Goal: Register for event/course

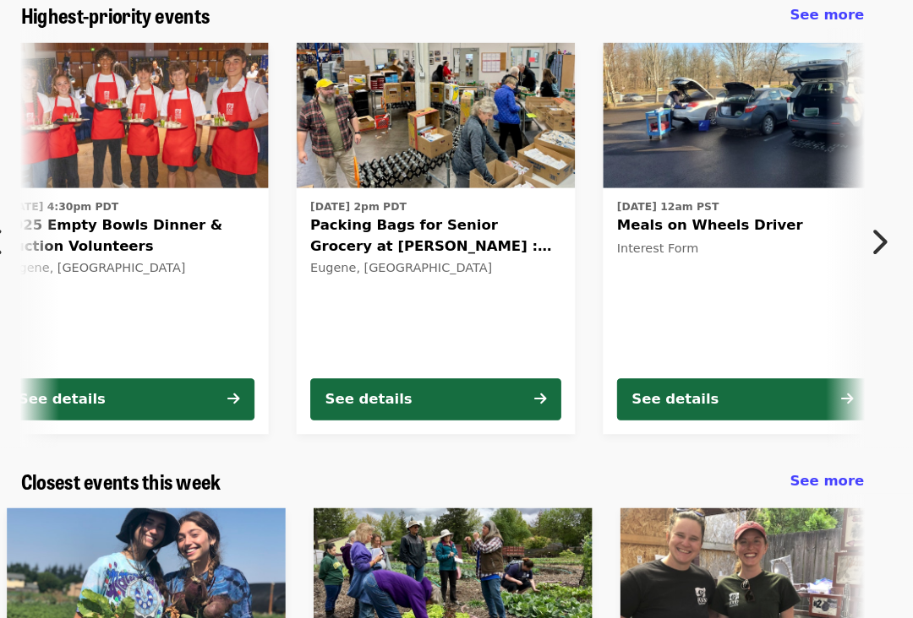
scroll to position [160, 0]
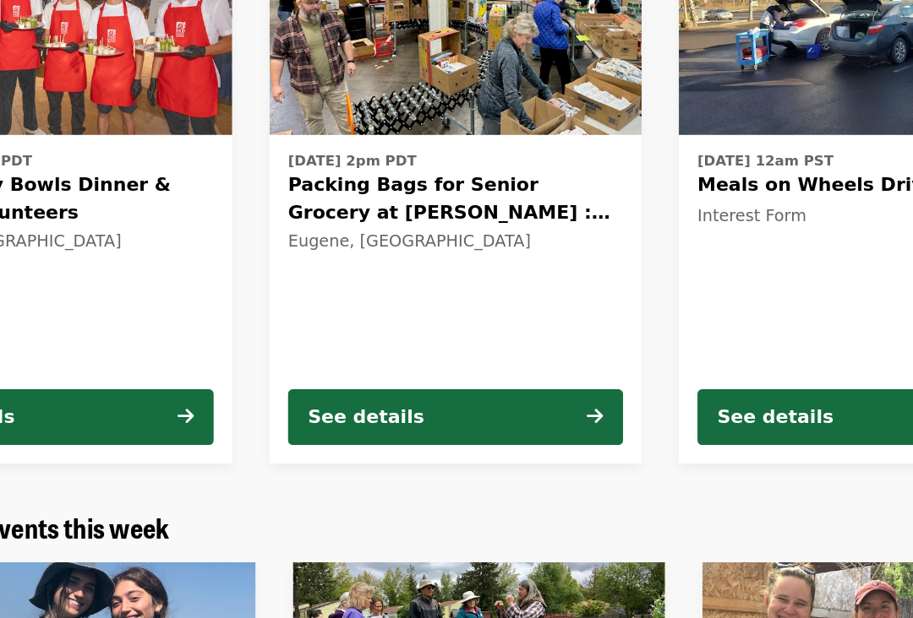
click at [342, 371] on div "See details" at bounding box center [384, 381] width 84 height 20
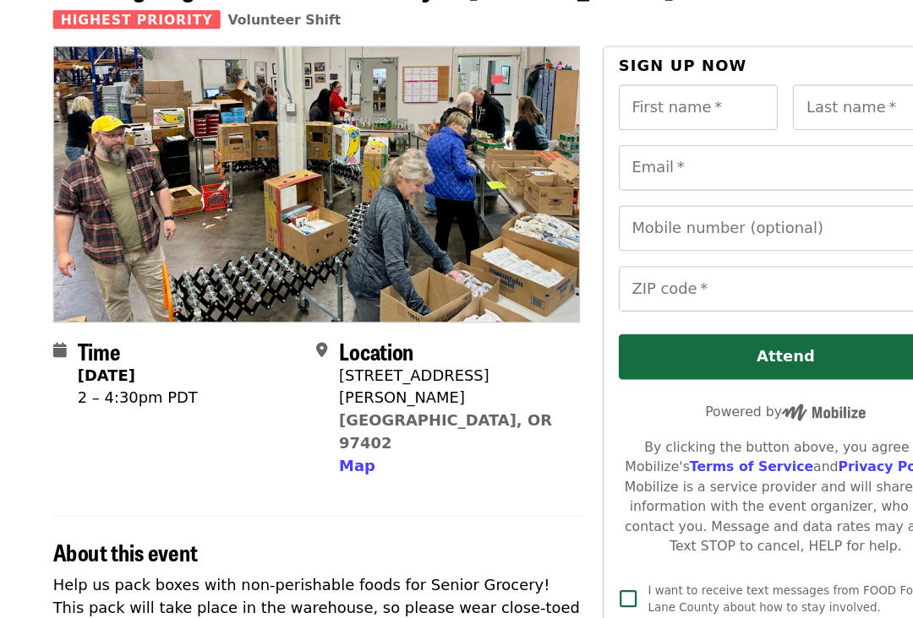
scroll to position [117, 0]
click at [602, 105] on div "First name   * First name *" at bounding box center [624, 96] width 143 height 41
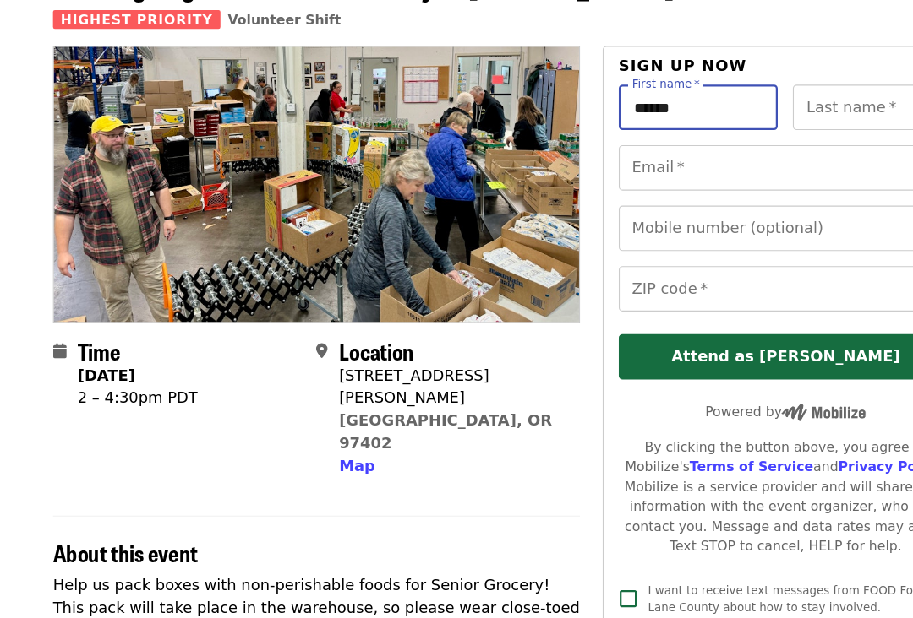
type input "******"
click at [755, 113] on input "Last name   *" at bounding box center [779, 96] width 143 height 41
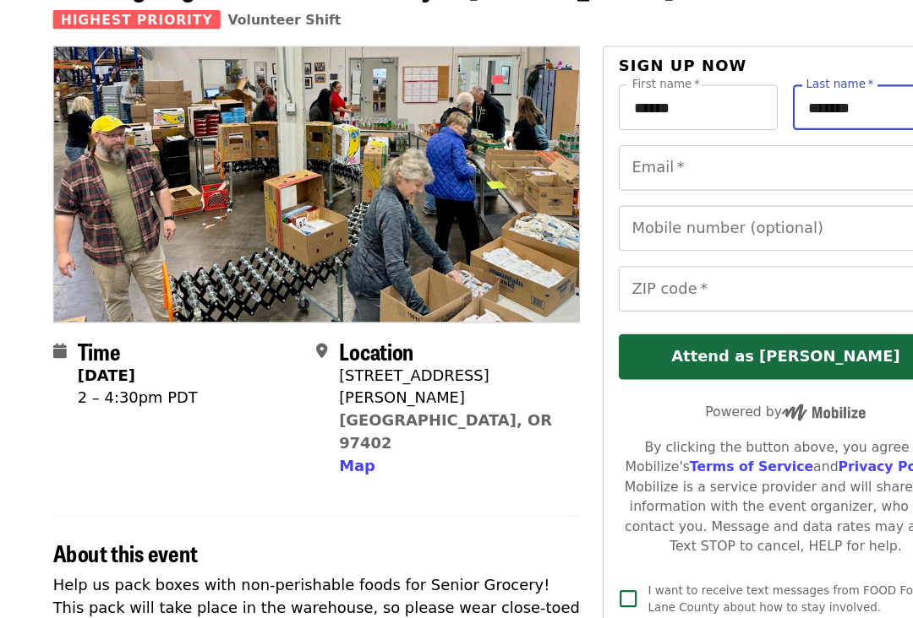
type input "*******"
click at [614, 164] on input "Email   *" at bounding box center [702, 150] width 298 height 41
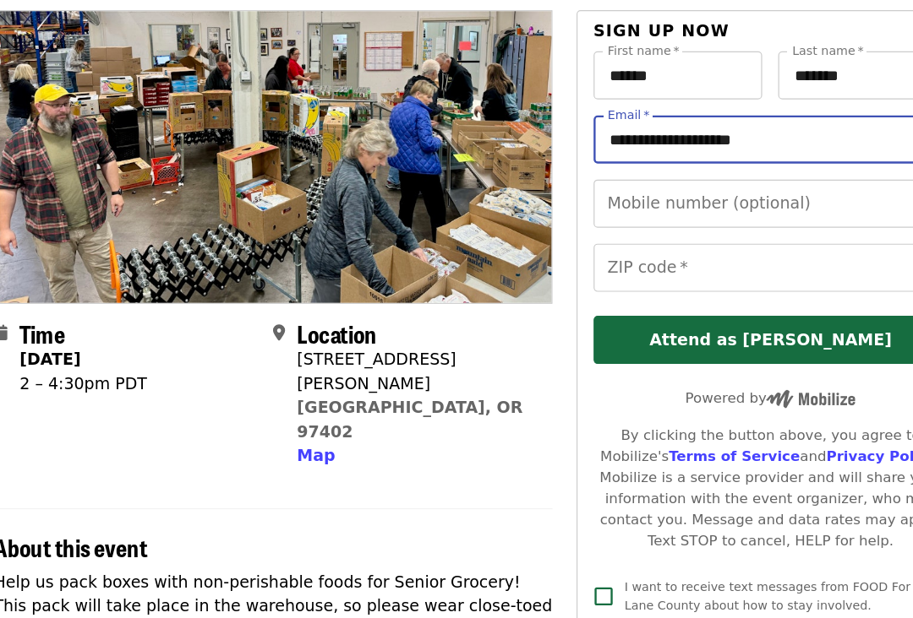
type input "**********"
click at [553, 184] on div "Mobile number (optional) Mobile number (optional)" at bounding box center [702, 204] width 298 height 41
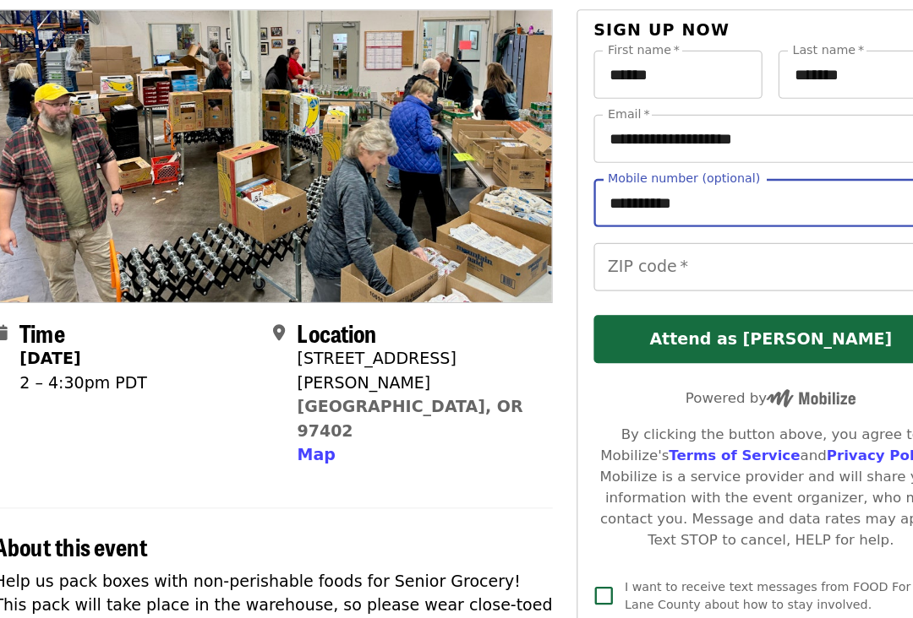
type input "**********"
click at [557, 238] on input "ZIP code   *" at bounding box center [702, 258] width 298 height 41
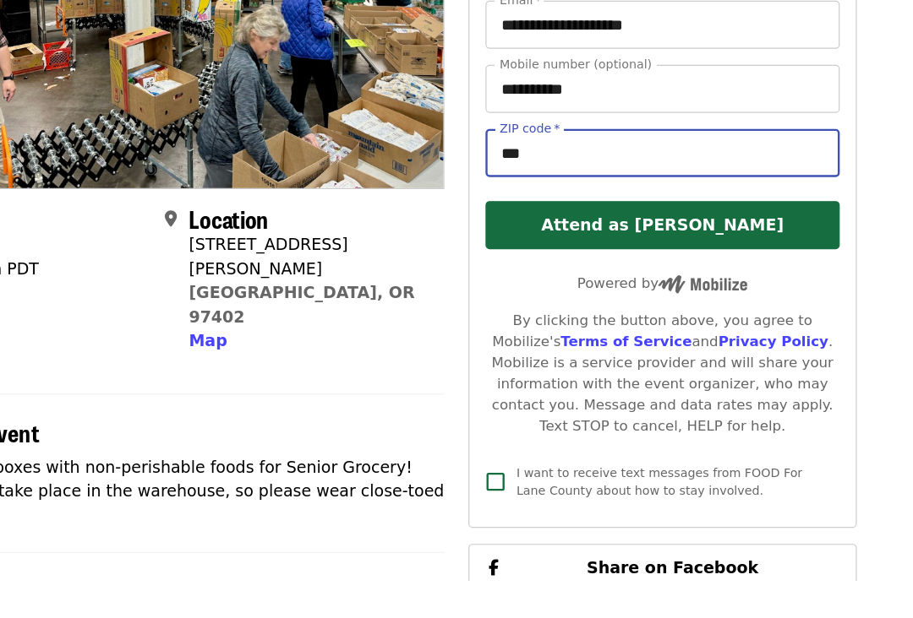
click at [558, 299] on button "Attend as [PERSON_NAME]" at bounding box center [702, 319] width 298 height 41
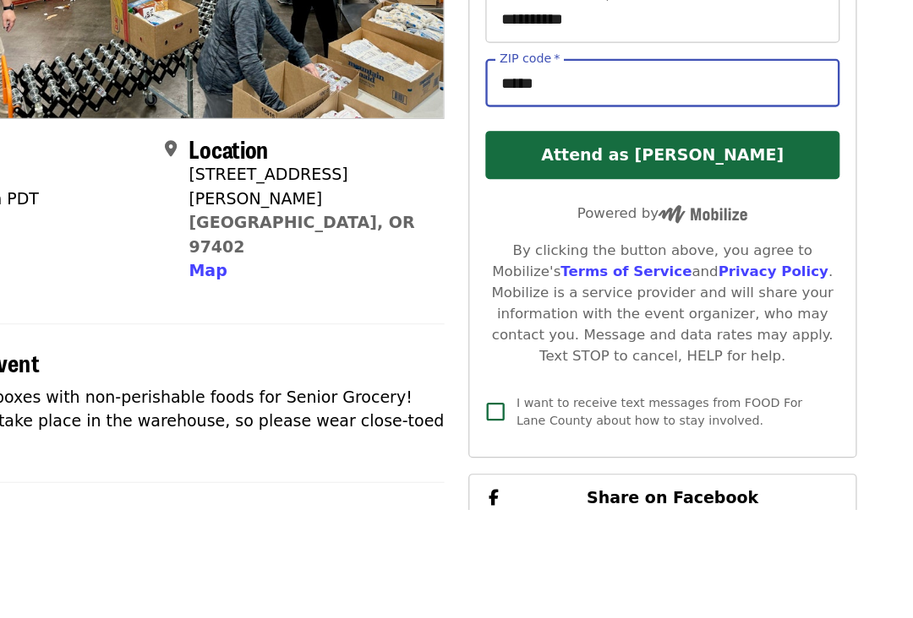
type input "*****"
click at [632, 299] on button "Attend as [PERSON_NAME]" at bounding box center [702, 319] width 298 height 41
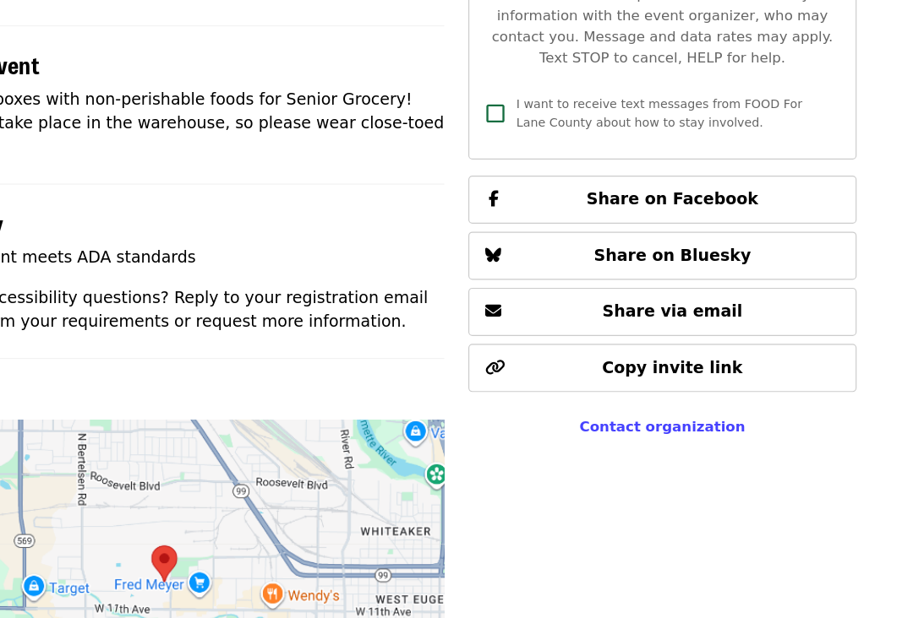
scroll to position [552, 0]
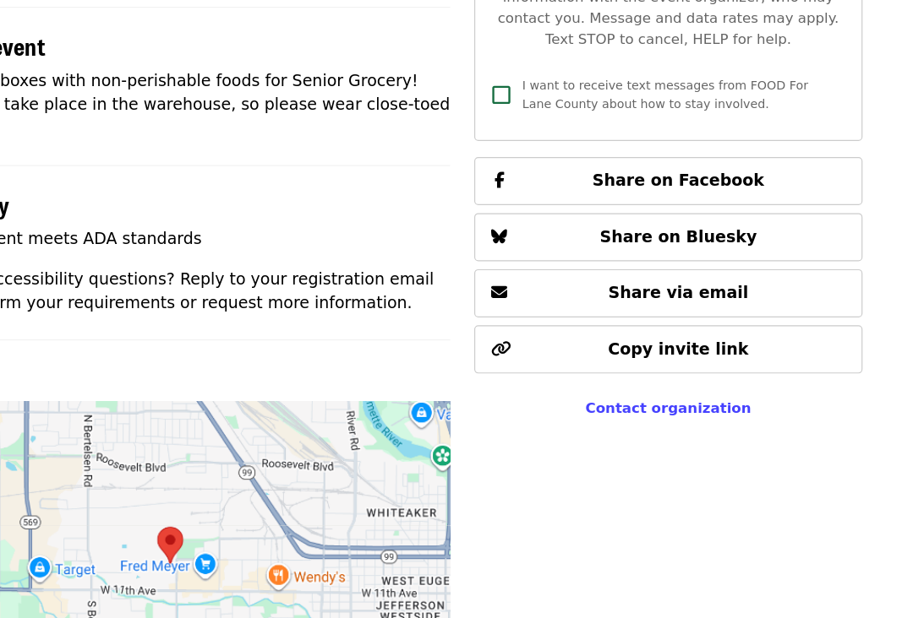
click at [651, 260] on span "Share via email" at bounding box center [710, 268] width 118 height 16
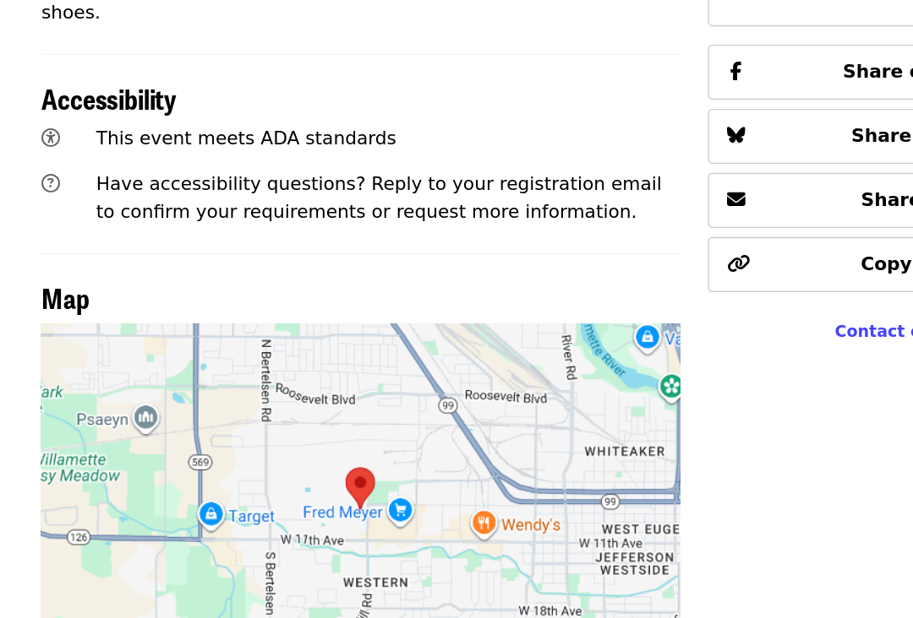
scroll to position [761, 0]
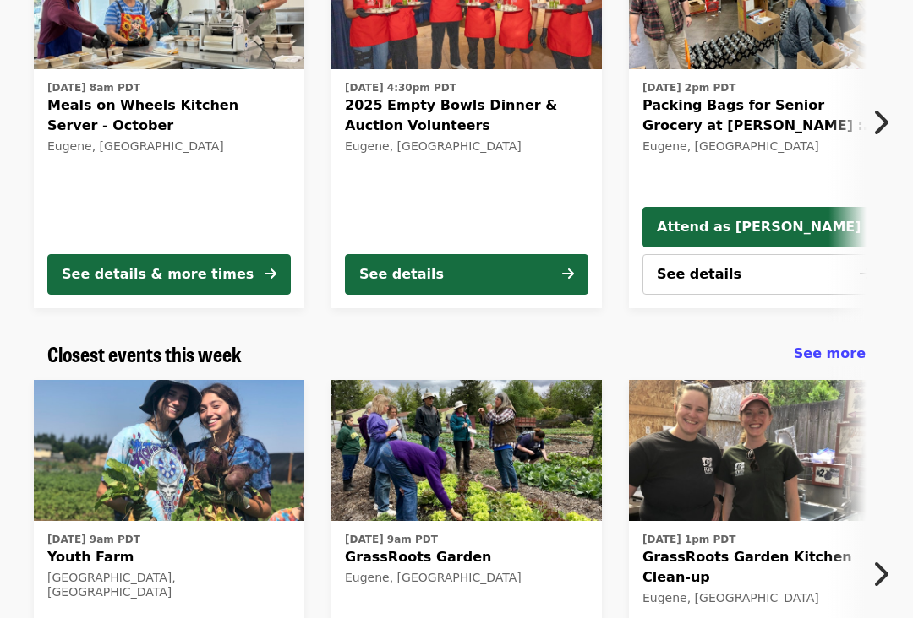
scroll to position [265, 0]
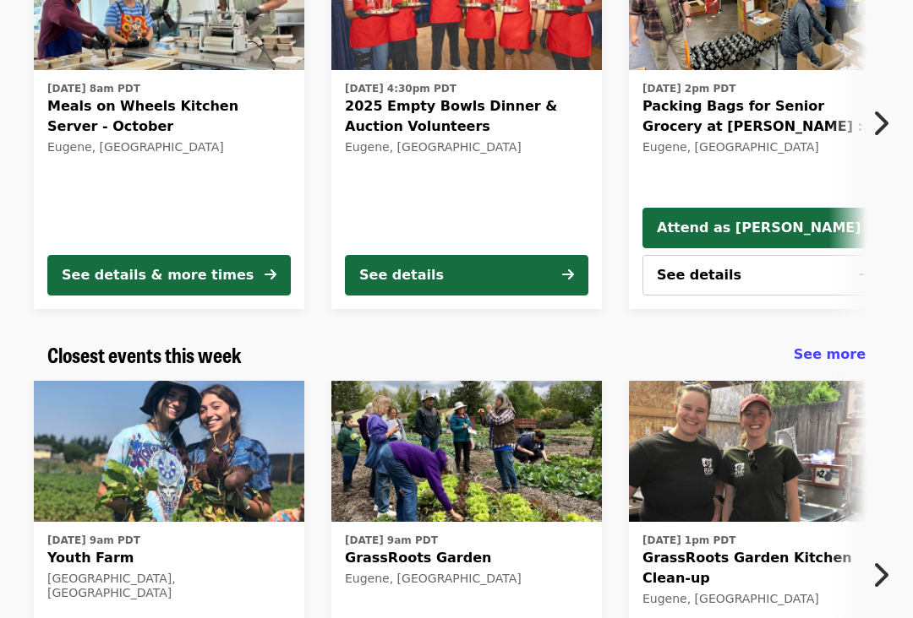
click at [836, 346] on span "See more" at bounding box center [829, 354] width 72 height 16
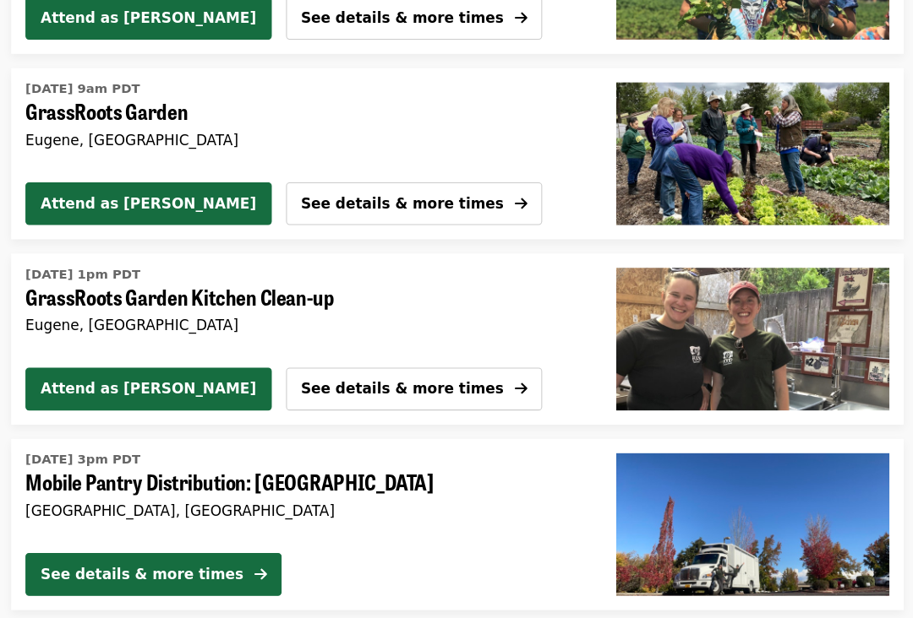
scroll to position [400, 0]
click at [73, 111] on span "GrassRoots Garden" at bounding box center [306, 107] width 519 height 25
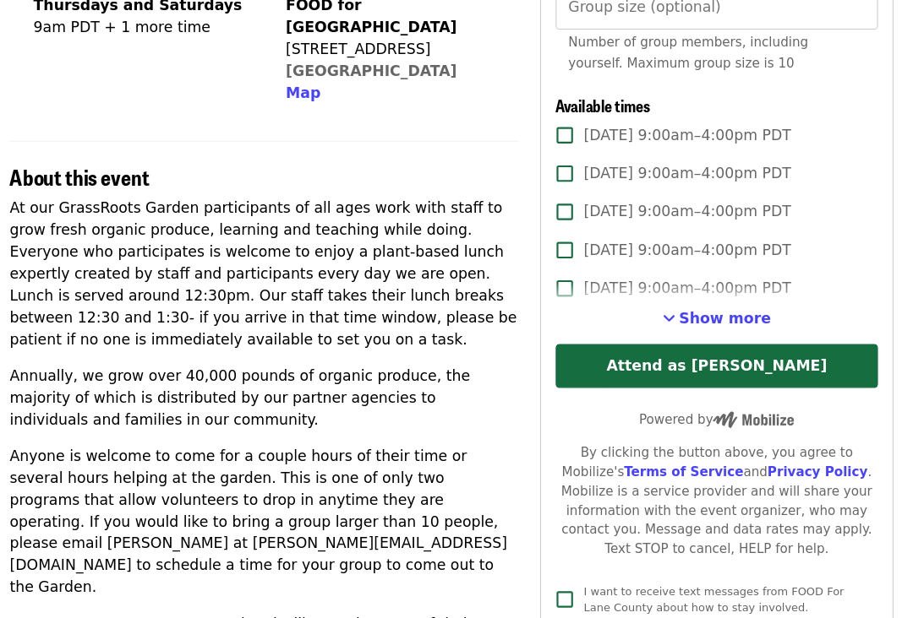
scroll to position [466, 0]
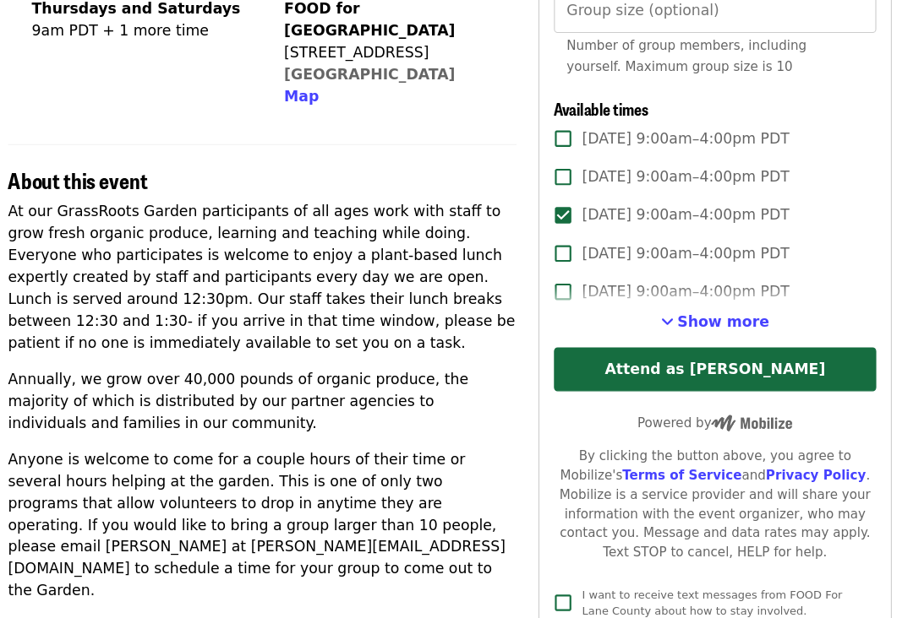
click at [713, 335] on button "Attend as [PERSON_NAME]" at bounding box center [702, 342] width 298 height 41
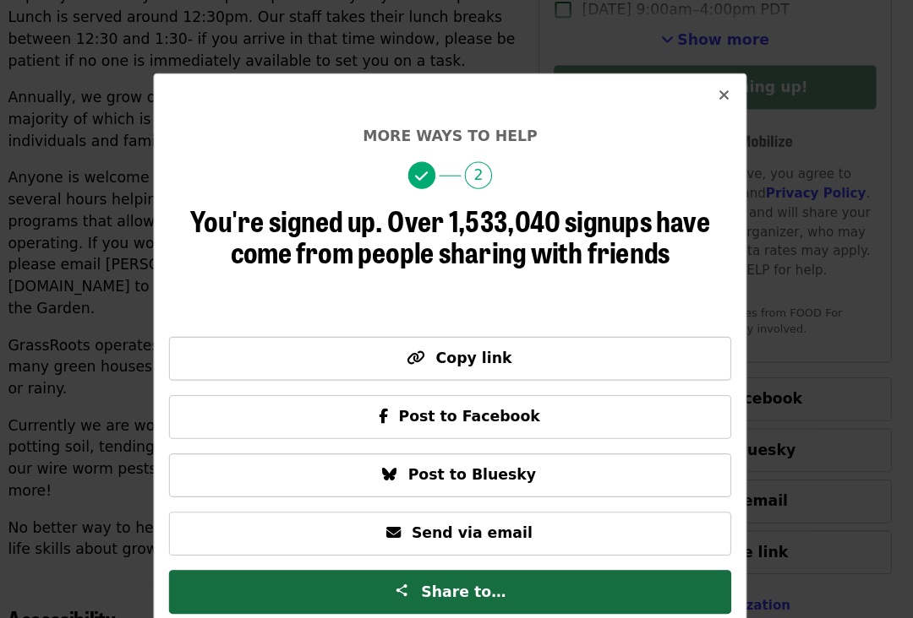
scroll to position [710, 0]
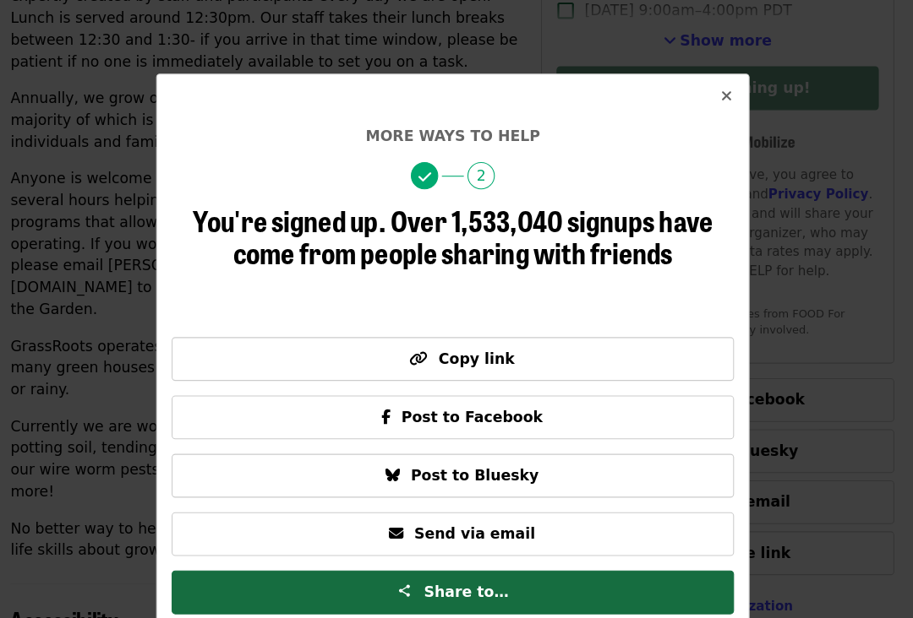
click at [518, 339] on span "Copy link" at bounding box center [456, 349] width 492 height 20
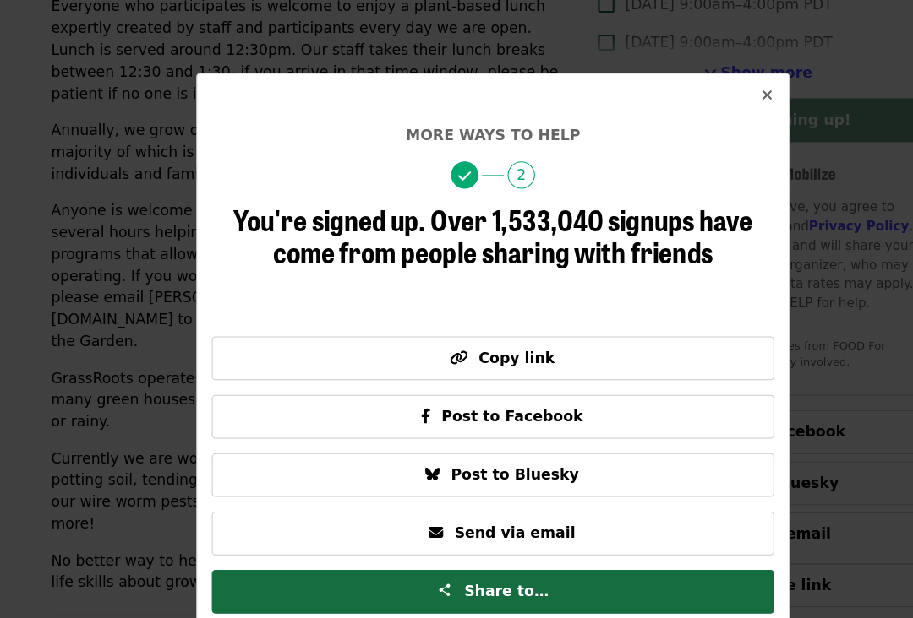
scroll to position [695, 0]
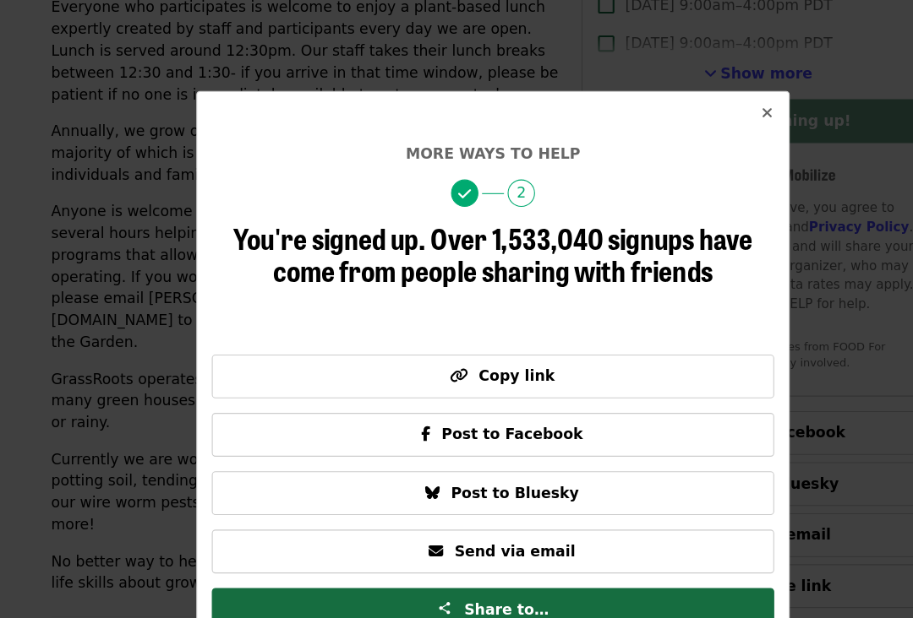
click at [708, 101] on icon "times icon" at bounding box center [710, 105] width 10 height 16
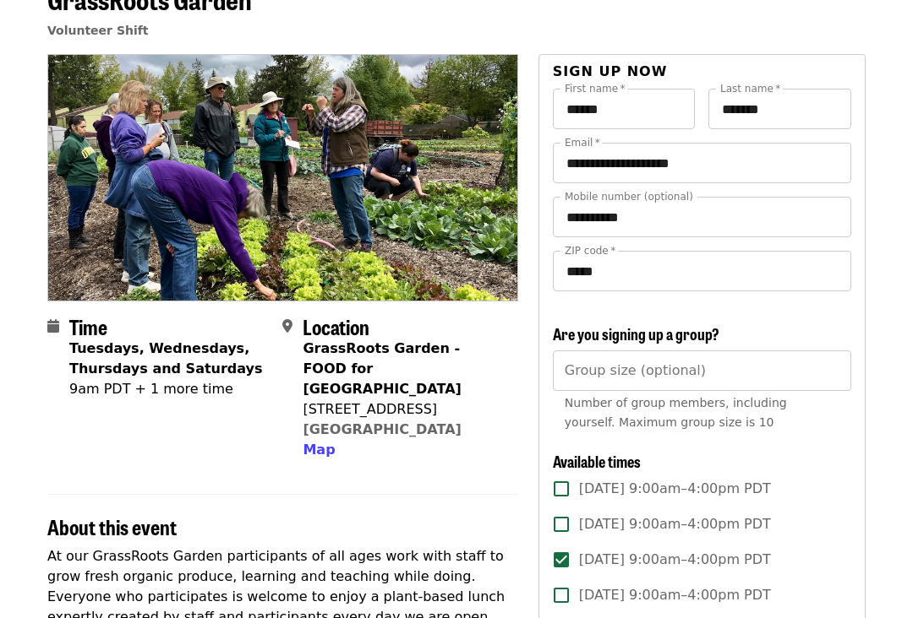
scroll to position [0, 0]
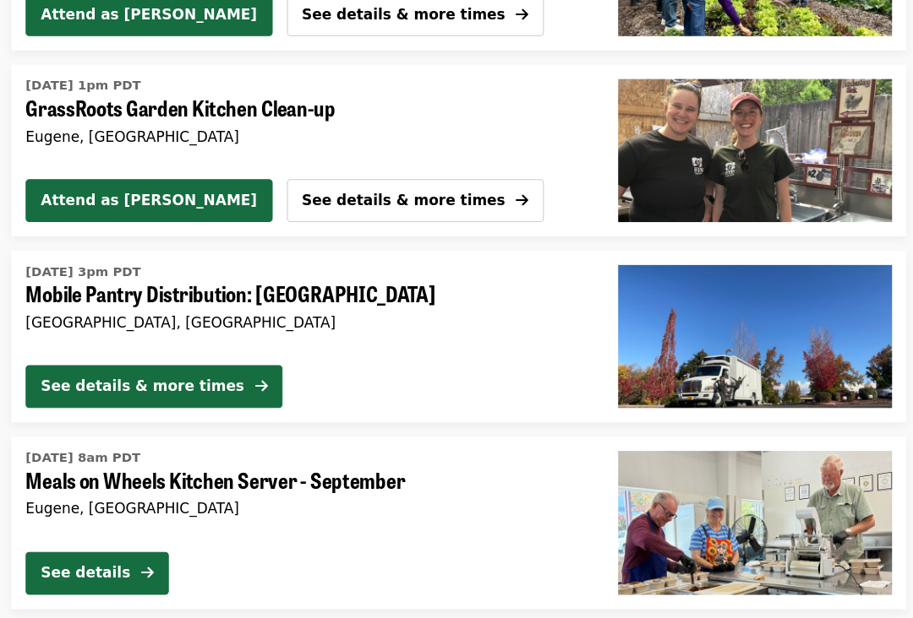
scroll to position [577, 0]
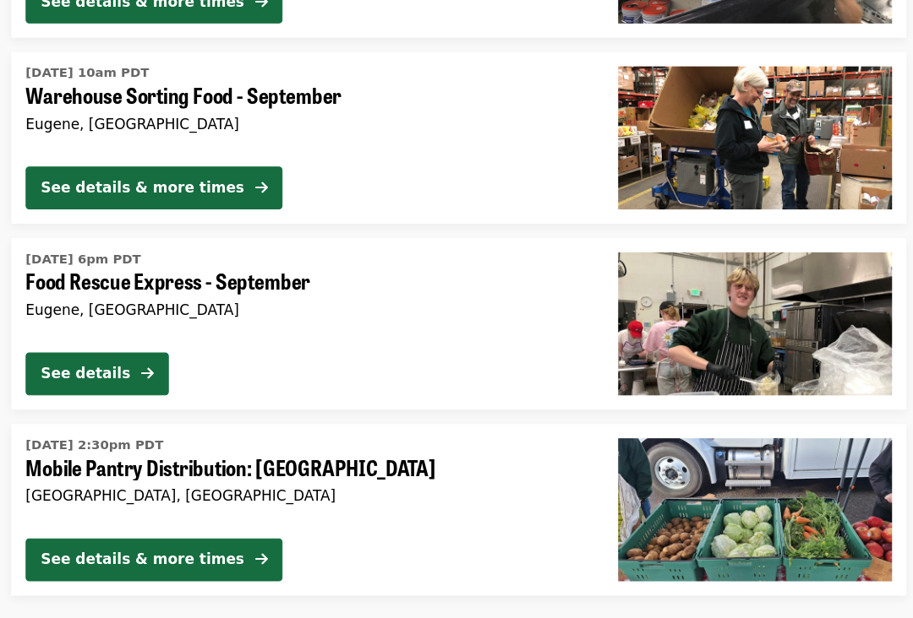
click at [116, 183] on div "See details & more times" at bounding box center [158, 182] width 192 height 20
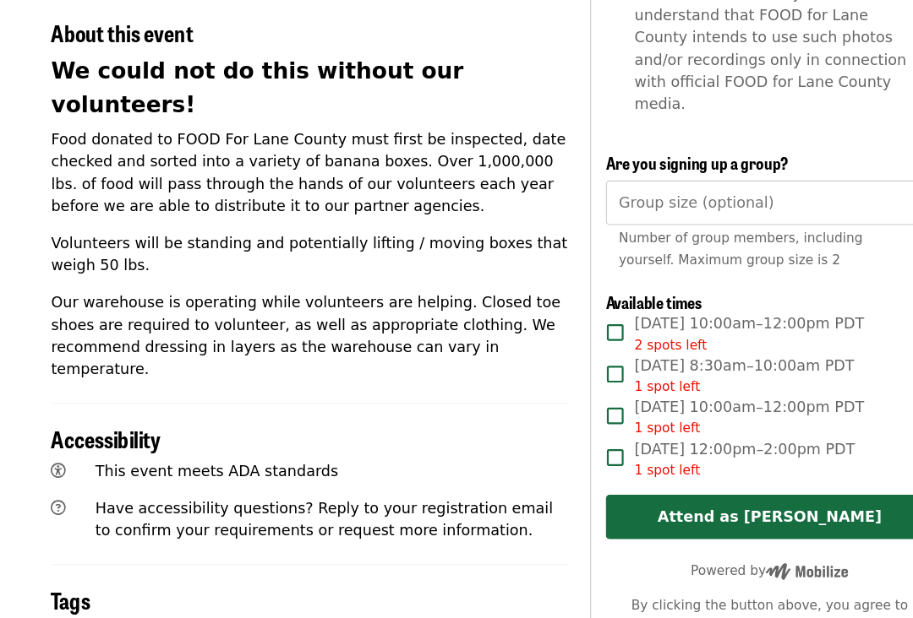
scroll to position [621, 0]
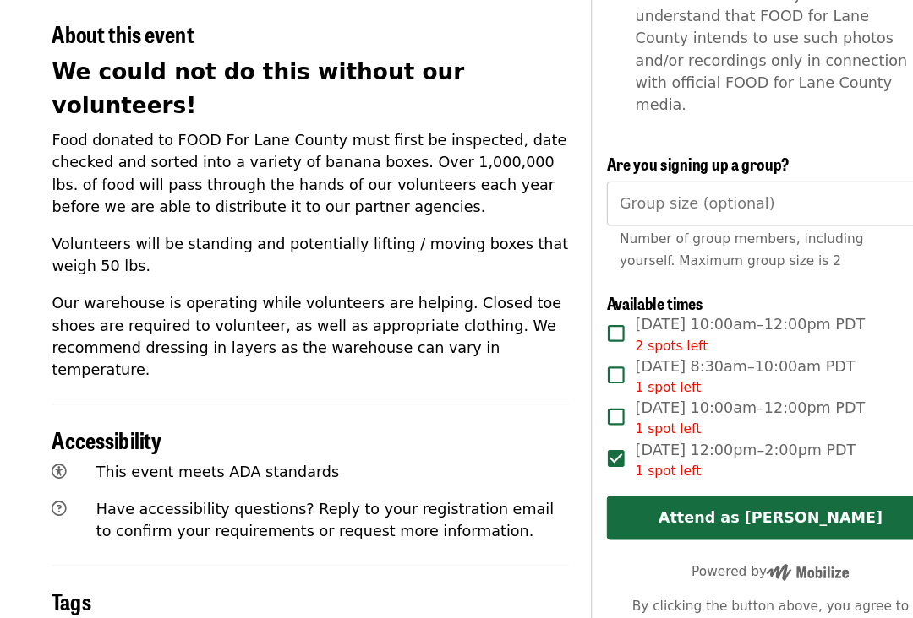
click at [734, 452] on button "Attend as [PERSON_NAME]" at bounding box center [702, 472] width 298 height 41
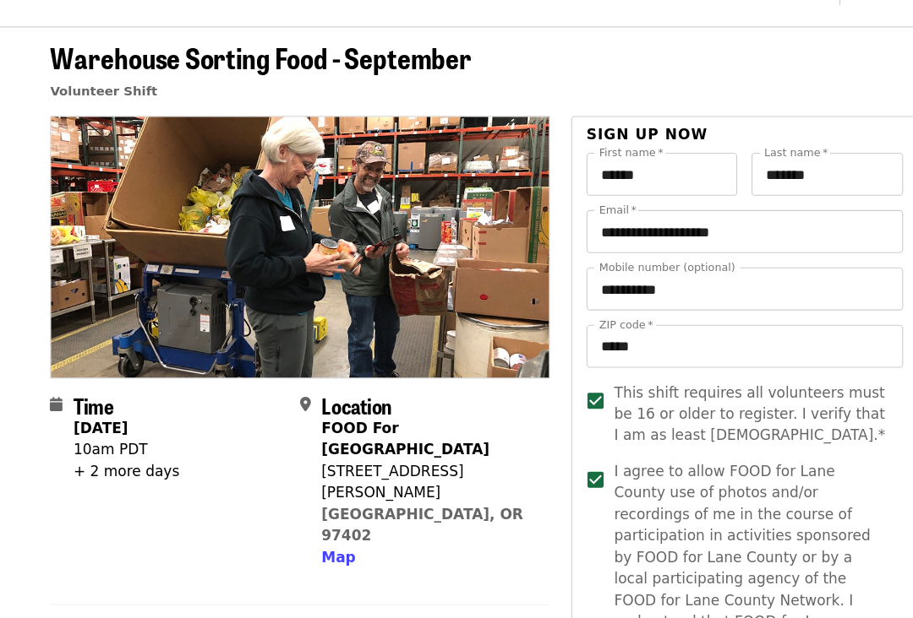
scroll to position [0, 0]
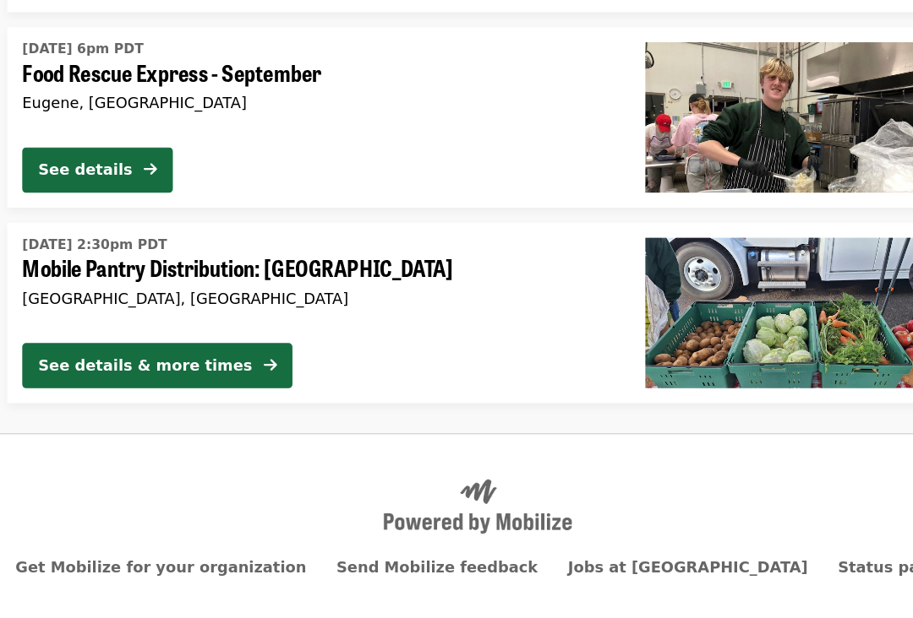
scroll to position [1484, 0]
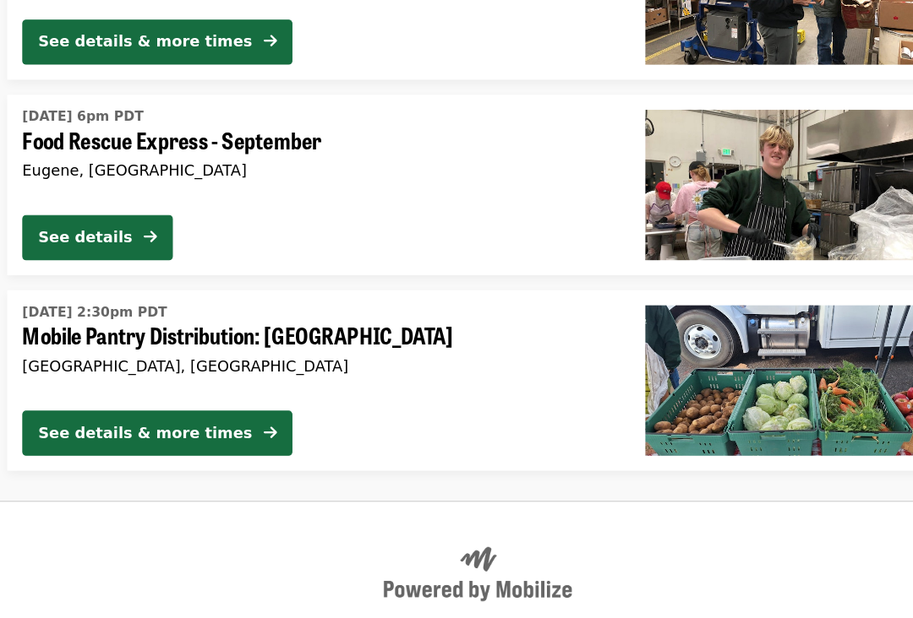
click at [100, 238] on div "See details" at bounding box center [104, 248] width 84 height 20
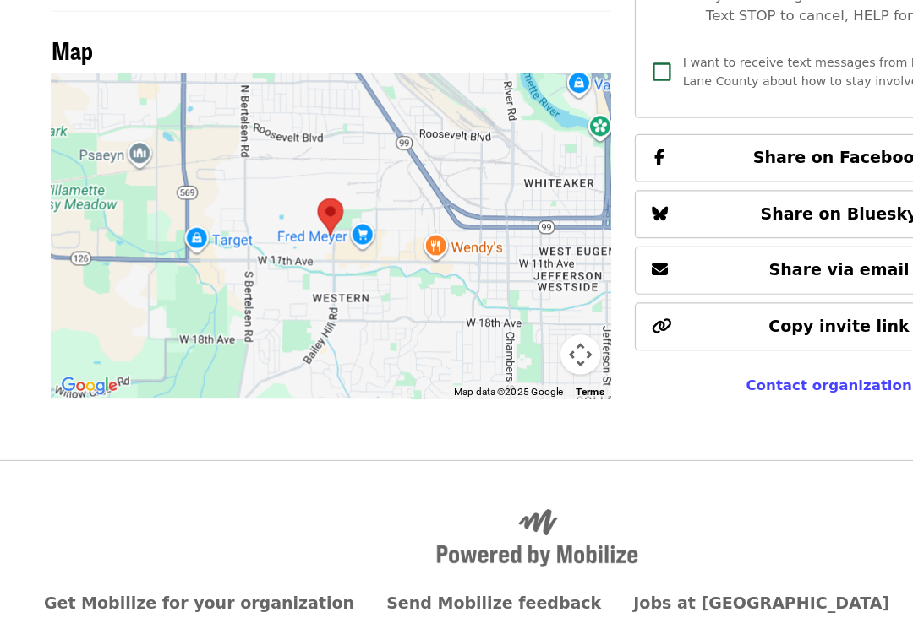
scroll to position [984, 0]
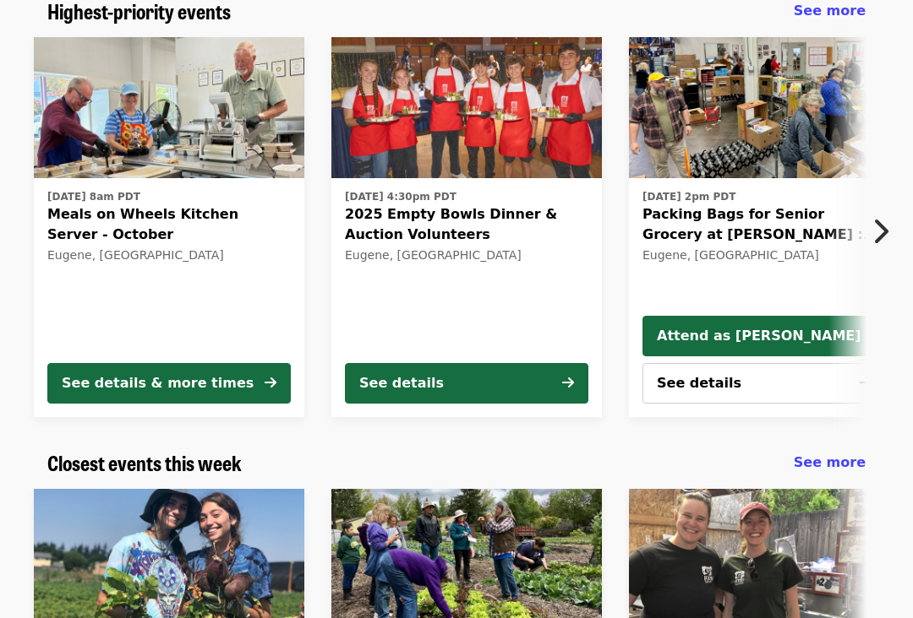
scroll to position [159, 0]
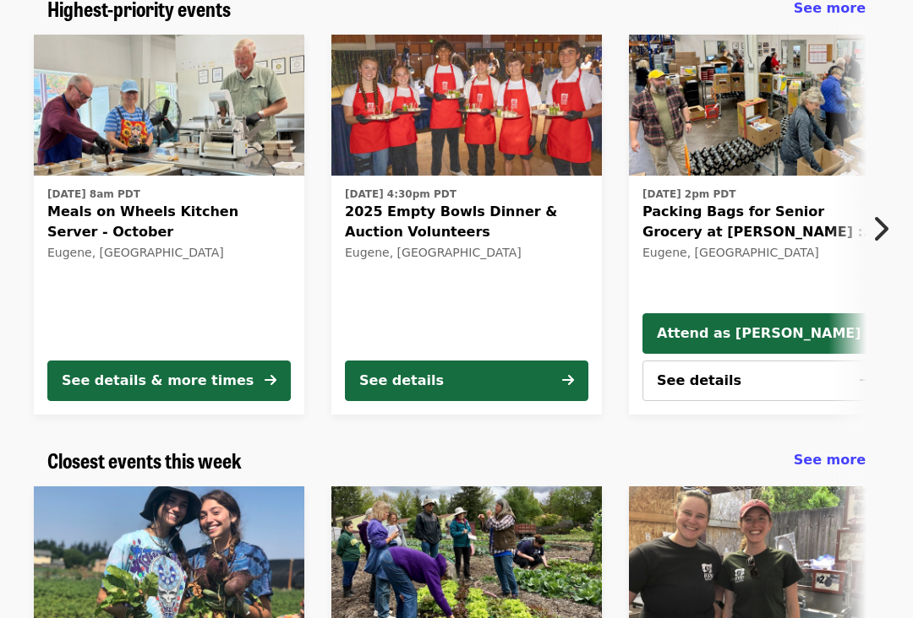
click at [81, 219] on span "Meals on Wheels Kitchen Server - October" at bounding box center [168, 223] width 243 height 41
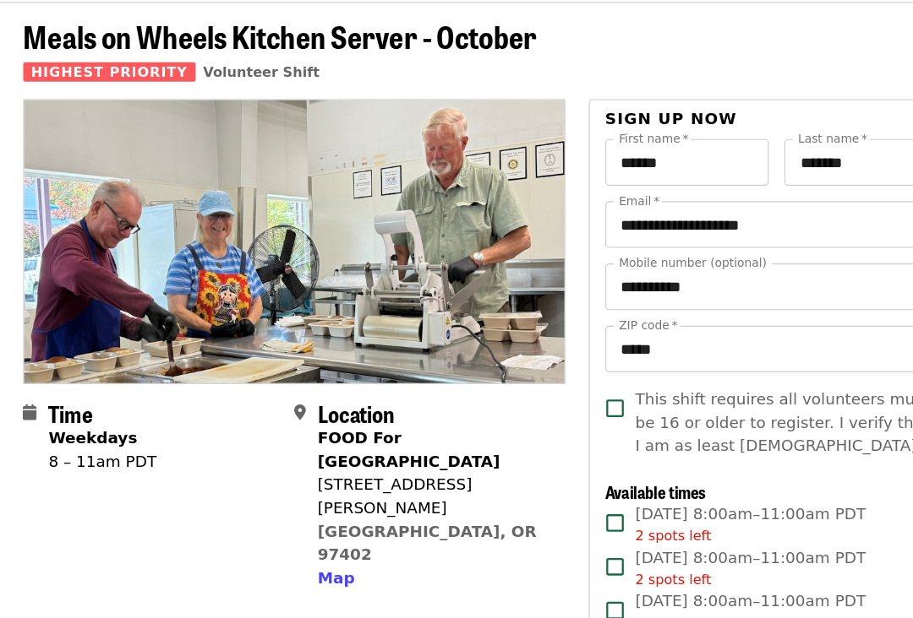
scroll to position [71, 0]
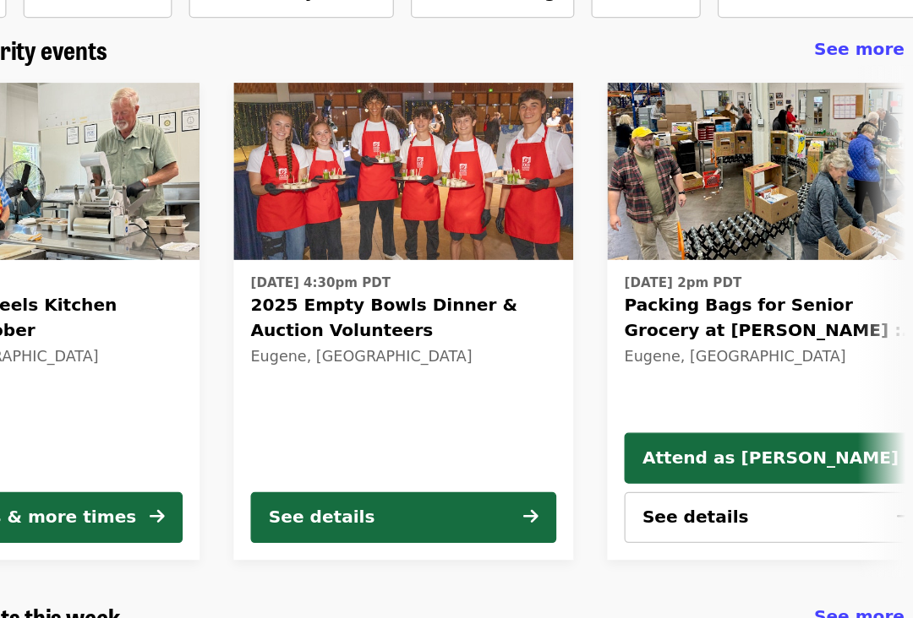
scroll to position [128, 0]
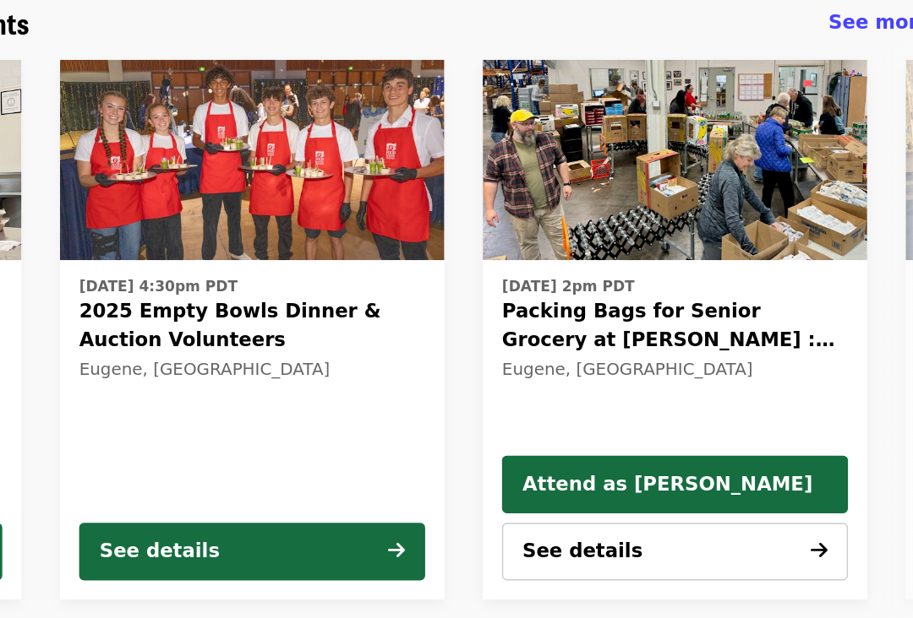
click at [628, 336] on div "[DATE] 8am PDT Meals on Wheels Kitchen Server - October Eugene, [GEOGRAPHIC_DAT…" at bounding box center [456, 256] width 913 height 407
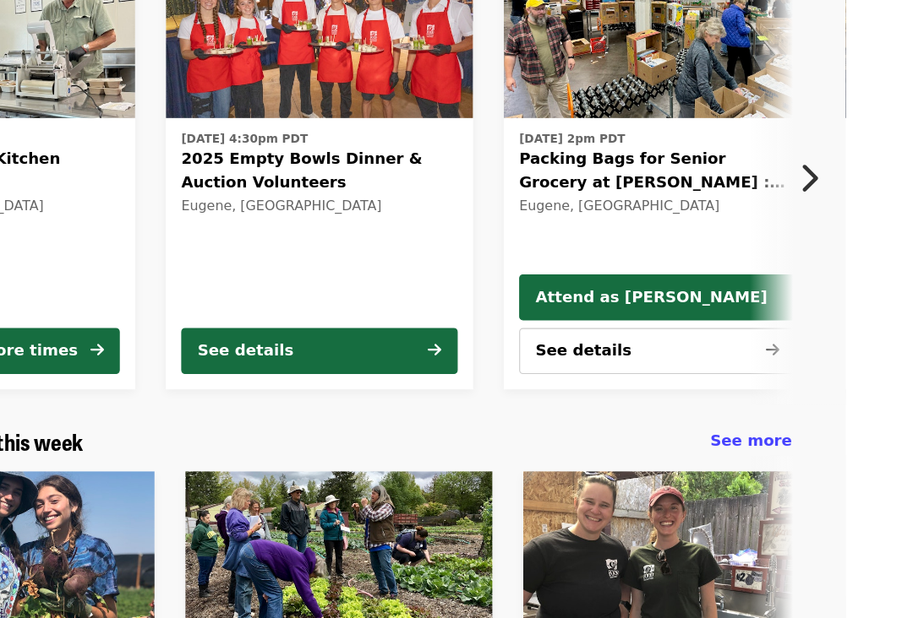
scroll to position [188, 0]
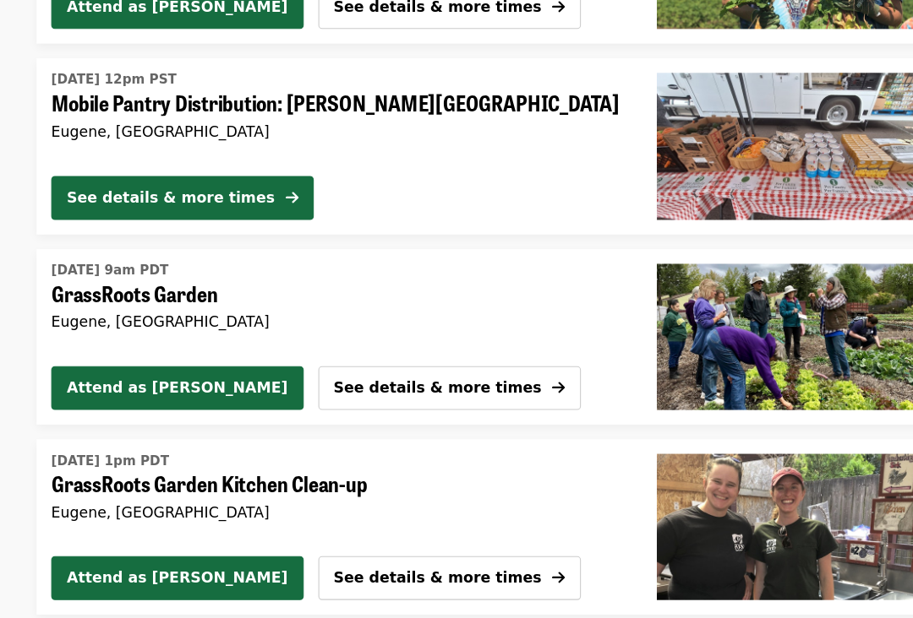
scroll to position [1513, 0]
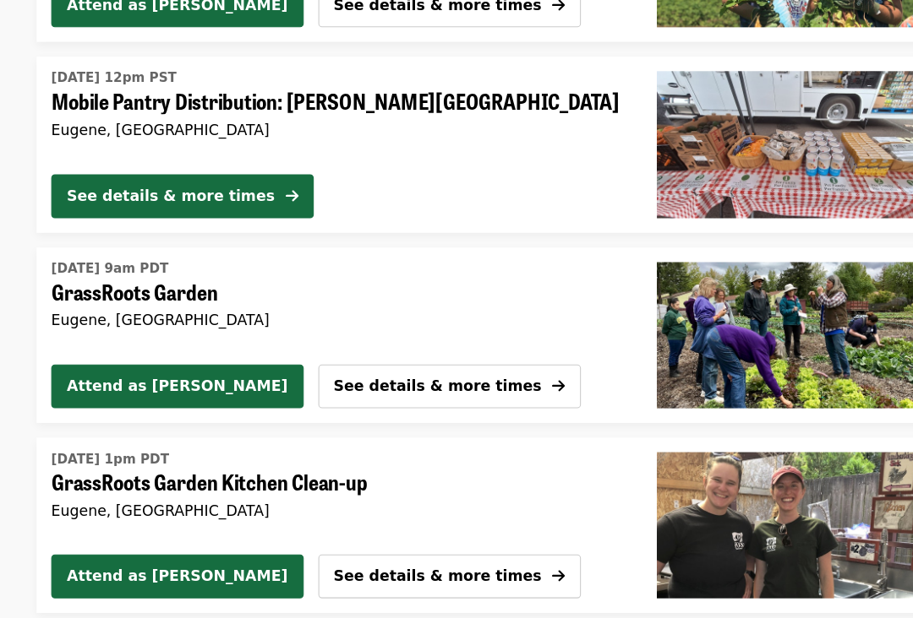
click at [113, 189] on div "See details & more times" at bounding box center [158, 199] width 192 height 20
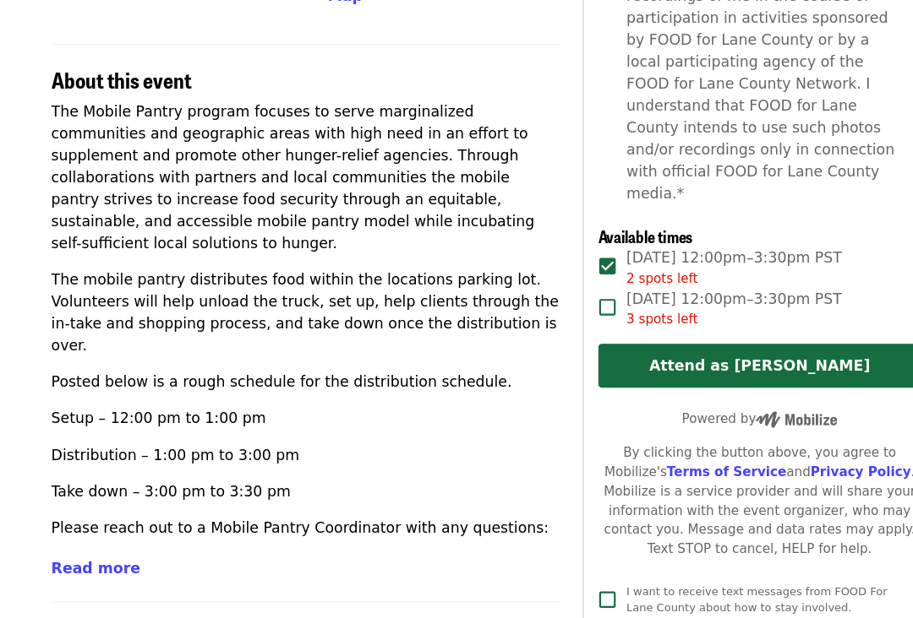
scroll to position [537, 0]
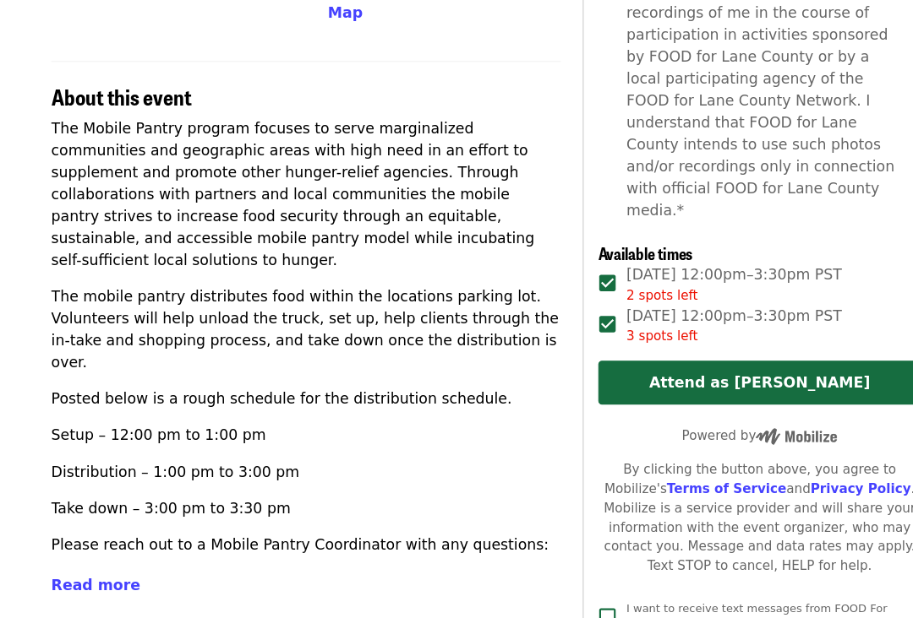
click at [771, 334] on button "Attend as [PERSON_NAME]" at bounding box center [702, 354] width 298 height 41
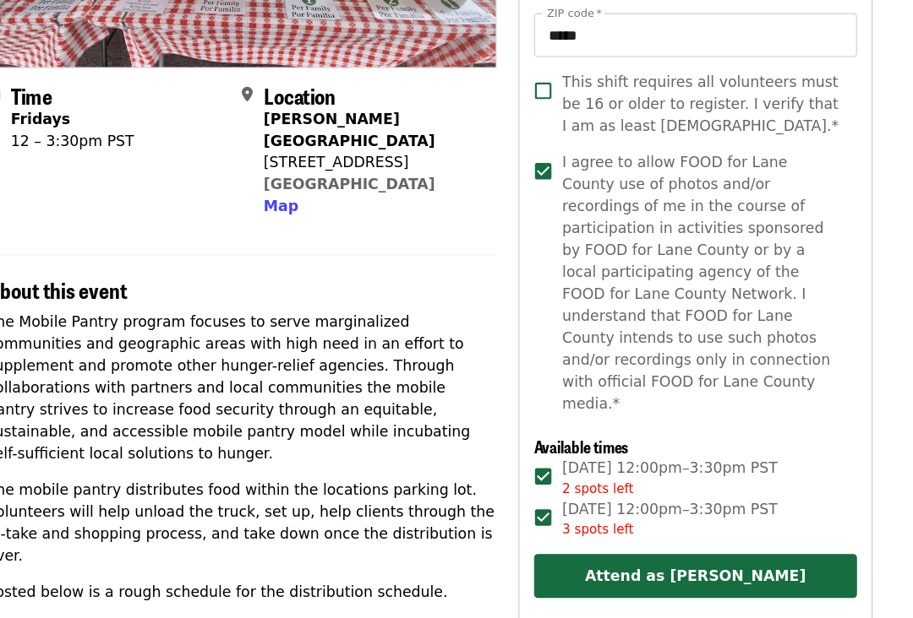
scroll to position [344, 0]
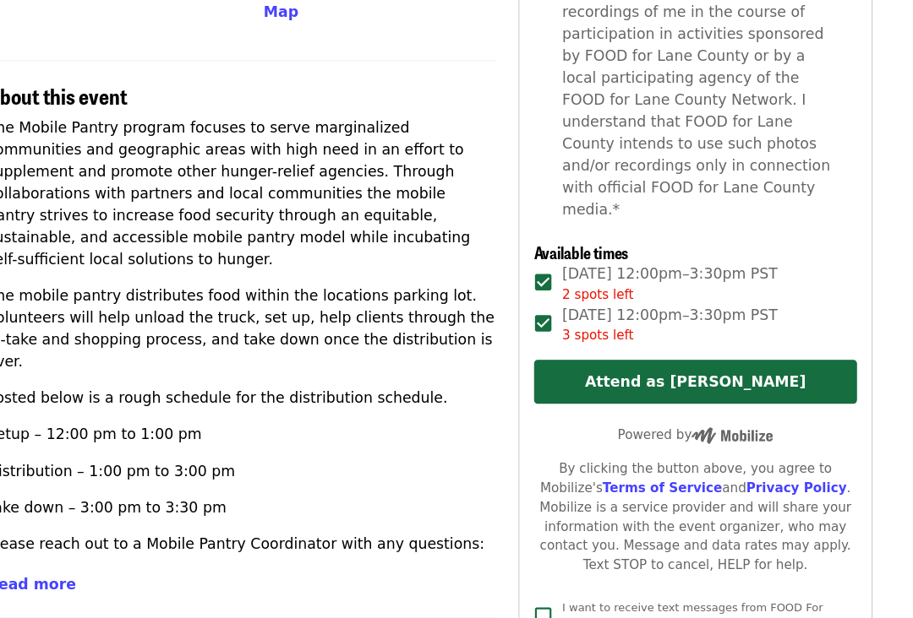
click at [754, 351] on button "Attend as [PERSON_NAME]" at bounding box center [702, 371] width 298 height 41
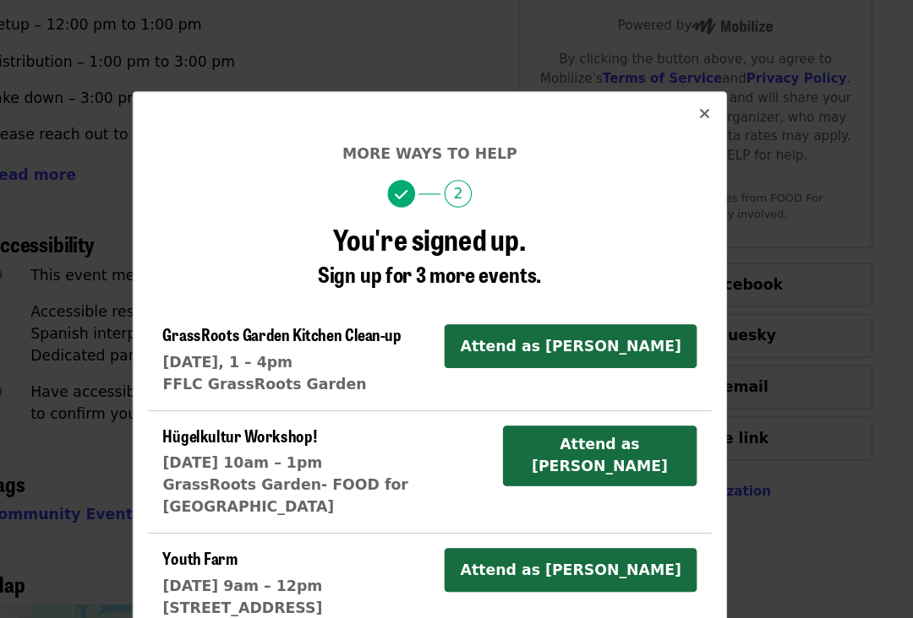
scroll to position [0, 0]
click at [689, 95] on button "Close" at bounding box center [709, 105] width 41 height 41
